Goal: Transaction & Acquisition: Purchase product/service

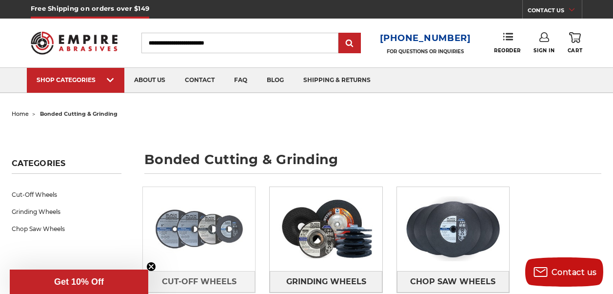
click at [199, 231] on img at bounding box center [199, 228] width 112 height 79
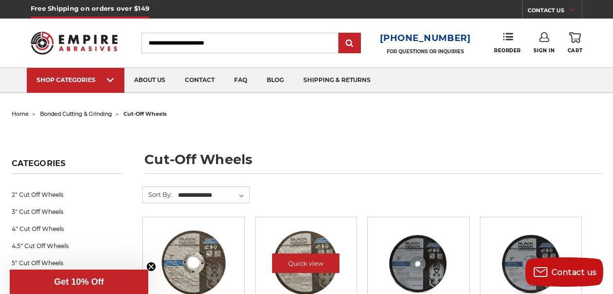
scroll to position [82, 0]
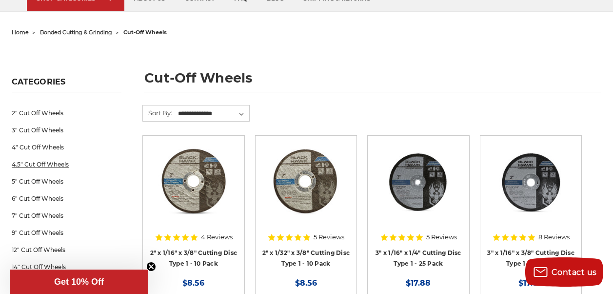
click at [81, 165] on link "4.5" Cut Off Wheels" at bounding box center [67, 164] width 110 height 17
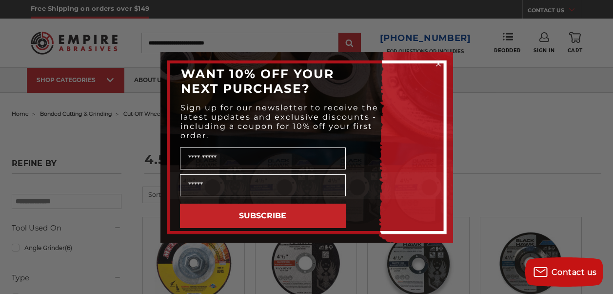
click at [440, 65] on icon "Close dialog" at bounding box center [439, 64] width 4 height 4
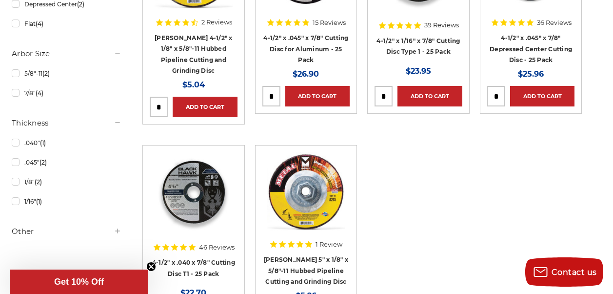
scroll to position [326, 0]
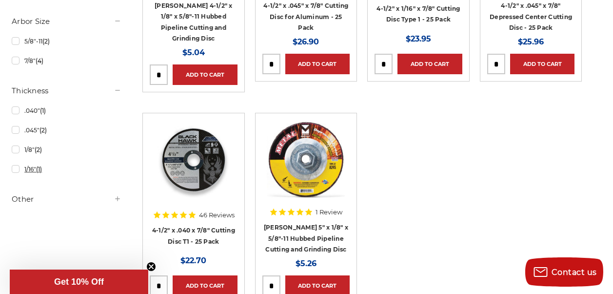
click at [49, 170] on link "1/16" (1)" at bounding box center [67, 169] width 110 height 17
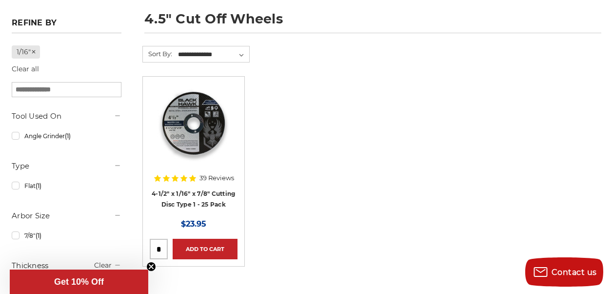
scroll to position [163, 0]
